Goal: Information Seeking & Learning: Find specific fact

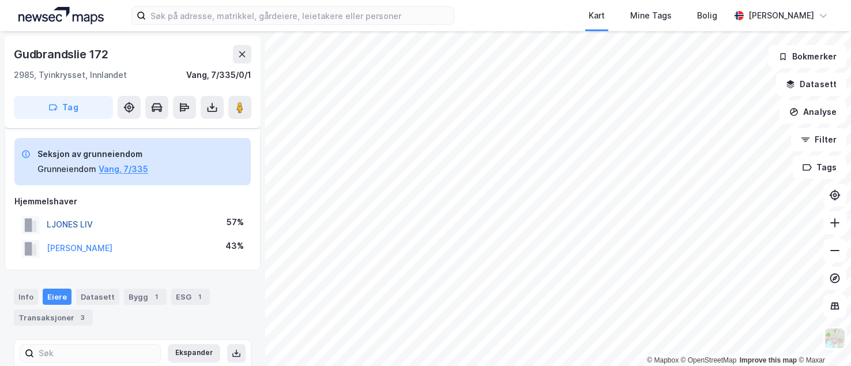
click at [0, 0] on button "LJONES LIV" at bounding box center [0, 0] width 0 height 0
